Goal: Task Accomplishment & Management: Manage account settings

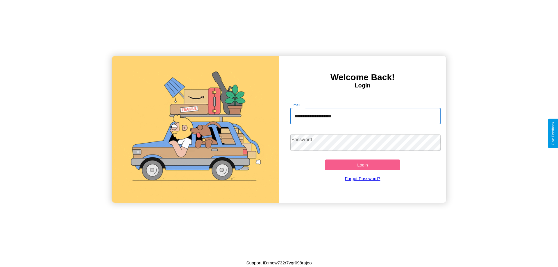
type input "**********"
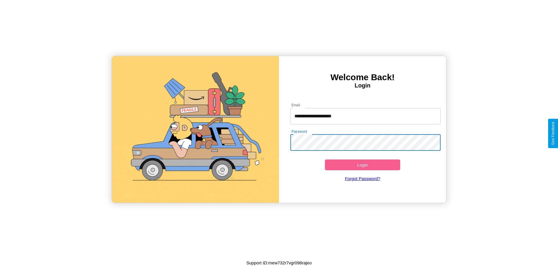
click at [362, 165] on button "Login" at bounding box center [362, 165] width 75 height 11
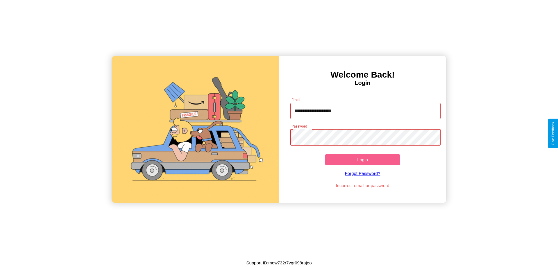
click at [362, 160] on button "Login" at bounding box center [362, 159] width 75 height 11
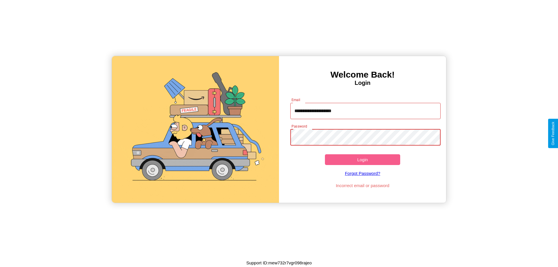
click at [362, 160] on button "Login" at bounding box center [362, 159] width 75 height 11
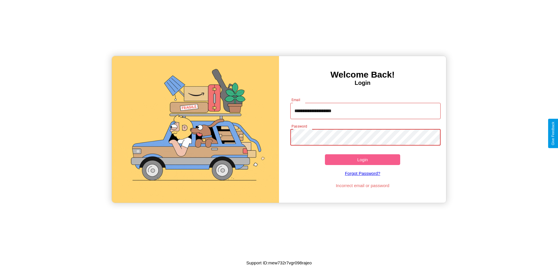
click at [362, 160] on button "Login" at bounding box center [362, 159] width 75 height 11
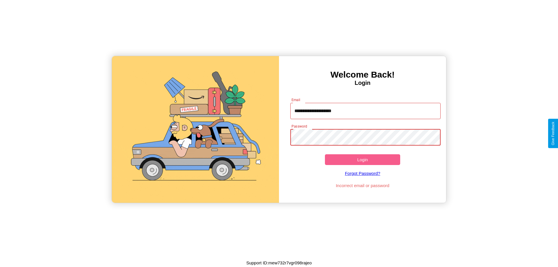
click at [362, 160] on button "Login" at bounding box center [362, 159] width 75 height 11
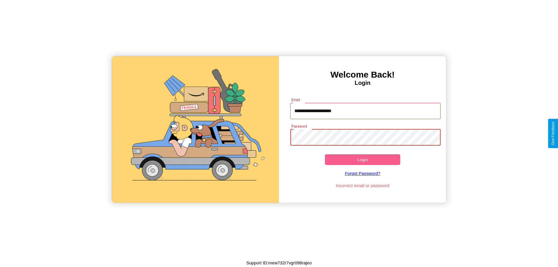
click at [362, 160] on button "Login" at bounding box center [362, 159] width 75 height 11
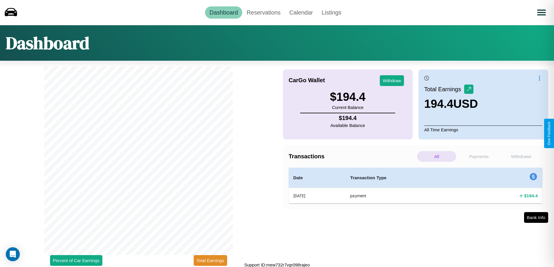
scroll to position [2, 0]
